Goal: Transaction & Acquisition: Download file/media

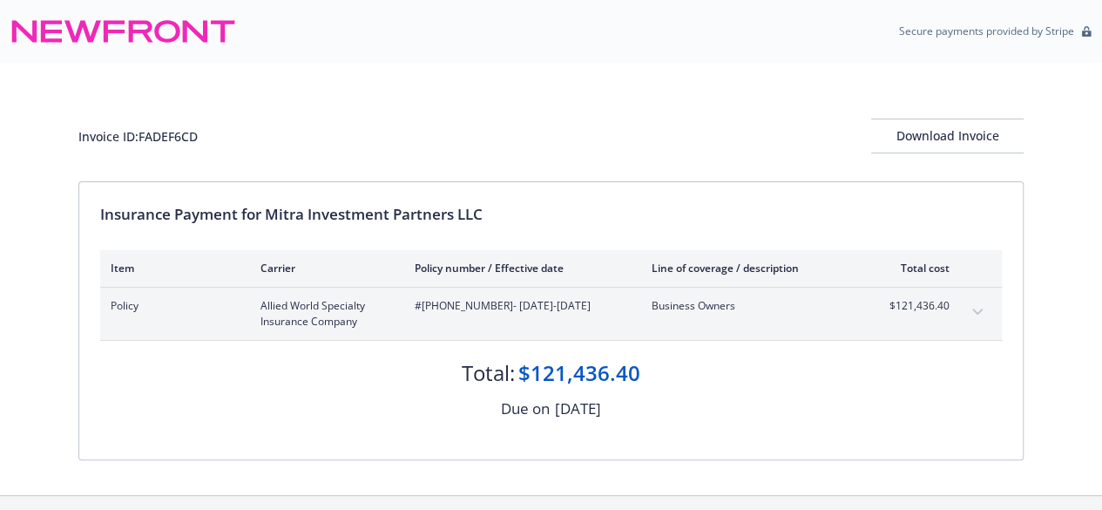
click at [982, 309] on button "expand content" at bounding box center [977, 312] width 28 height 28
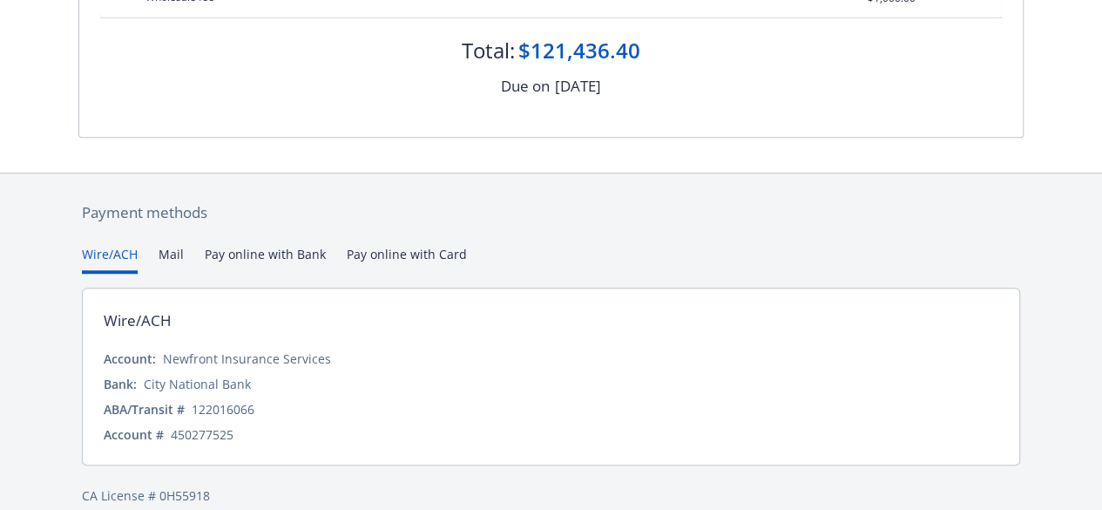
scroll to position [507, 0]
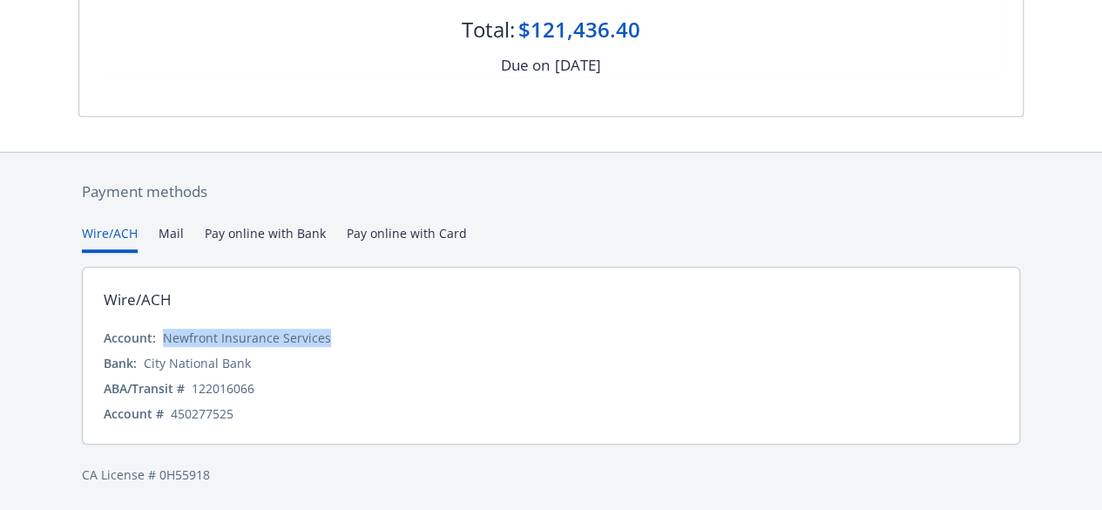
drag, startPoint x: 162, startPoint y: 334, endPoint x: 357, endPoint y: 337, distance: 195.1
click at [357, 337] on div "Account: Newfront Insurance Services" at bounding box center [551, 337] width 894 height 18
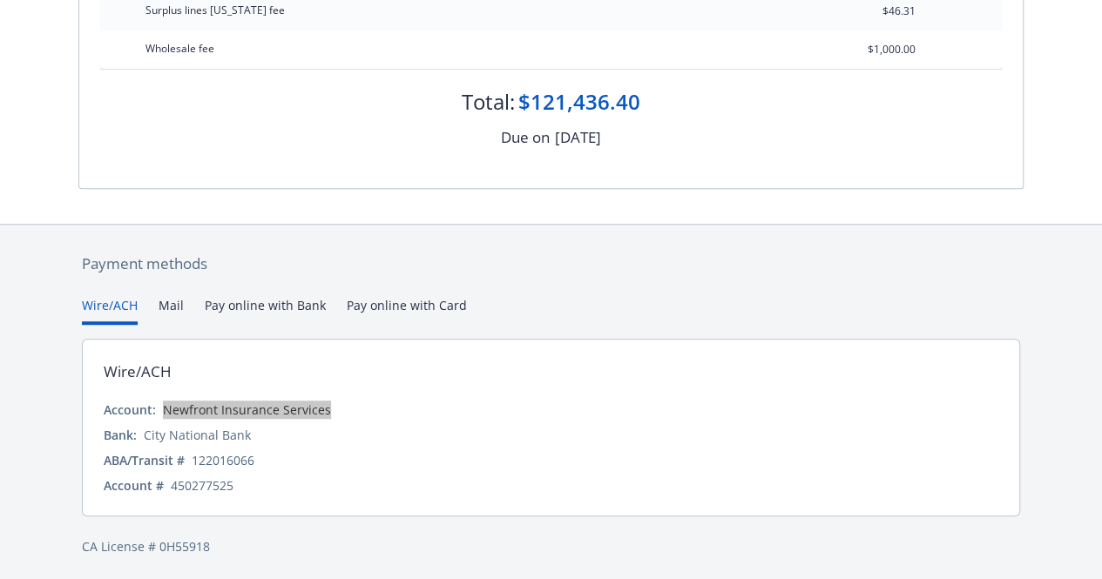
scroll to position [437, 0]
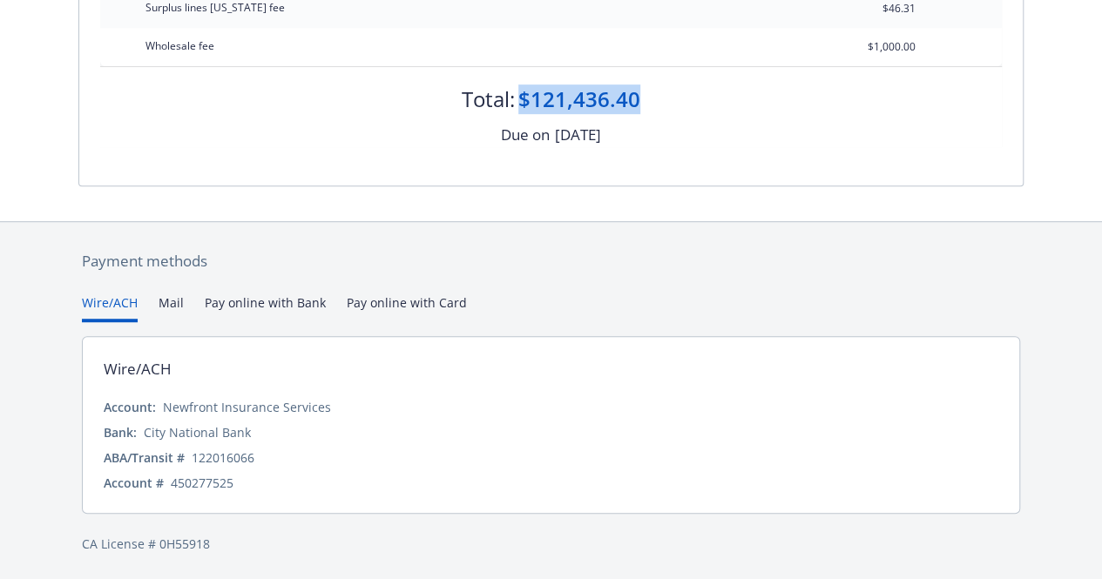
drag, startPoint x: 519, startPoint y: 90, endPoint x: 651, endPoint y: 102, distance: 132.1
click at [651, 102] on div "Total: $121,436.40" at bounding box center [550, 90] width 901 height 47
copy div "$121,436.40"
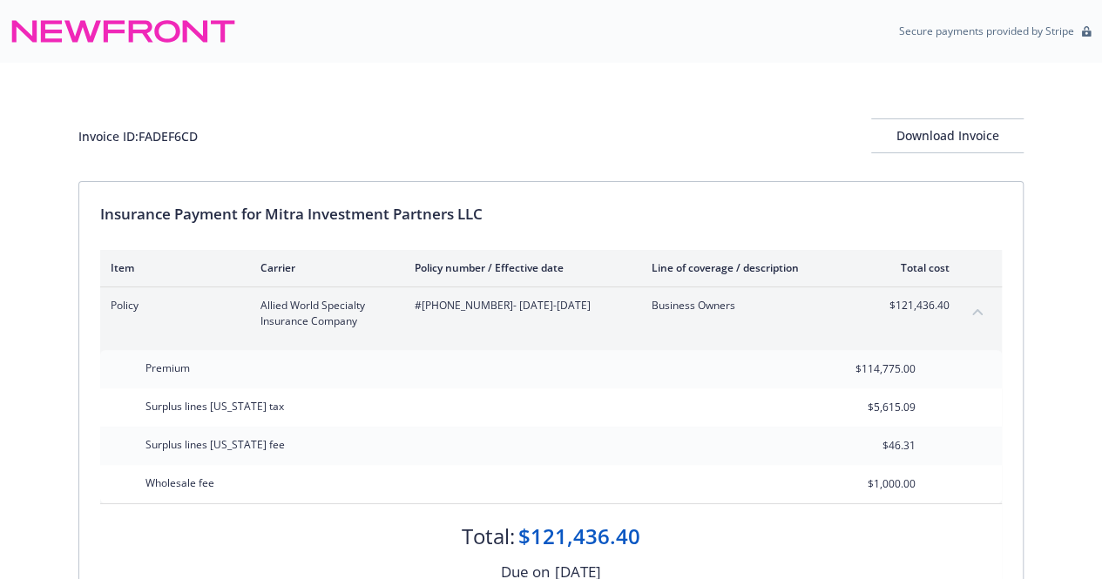
click at [930, 154] on div "Invoice ID: FADEF6CD Download Invoice" at bounding box center [550, 122] width 945 height 118
click at [931, 142] on div "Download Invoice" at bounding box center [947, 135] width 152 height 33
